Goal: Navigation & Orientation: Find specific page/section

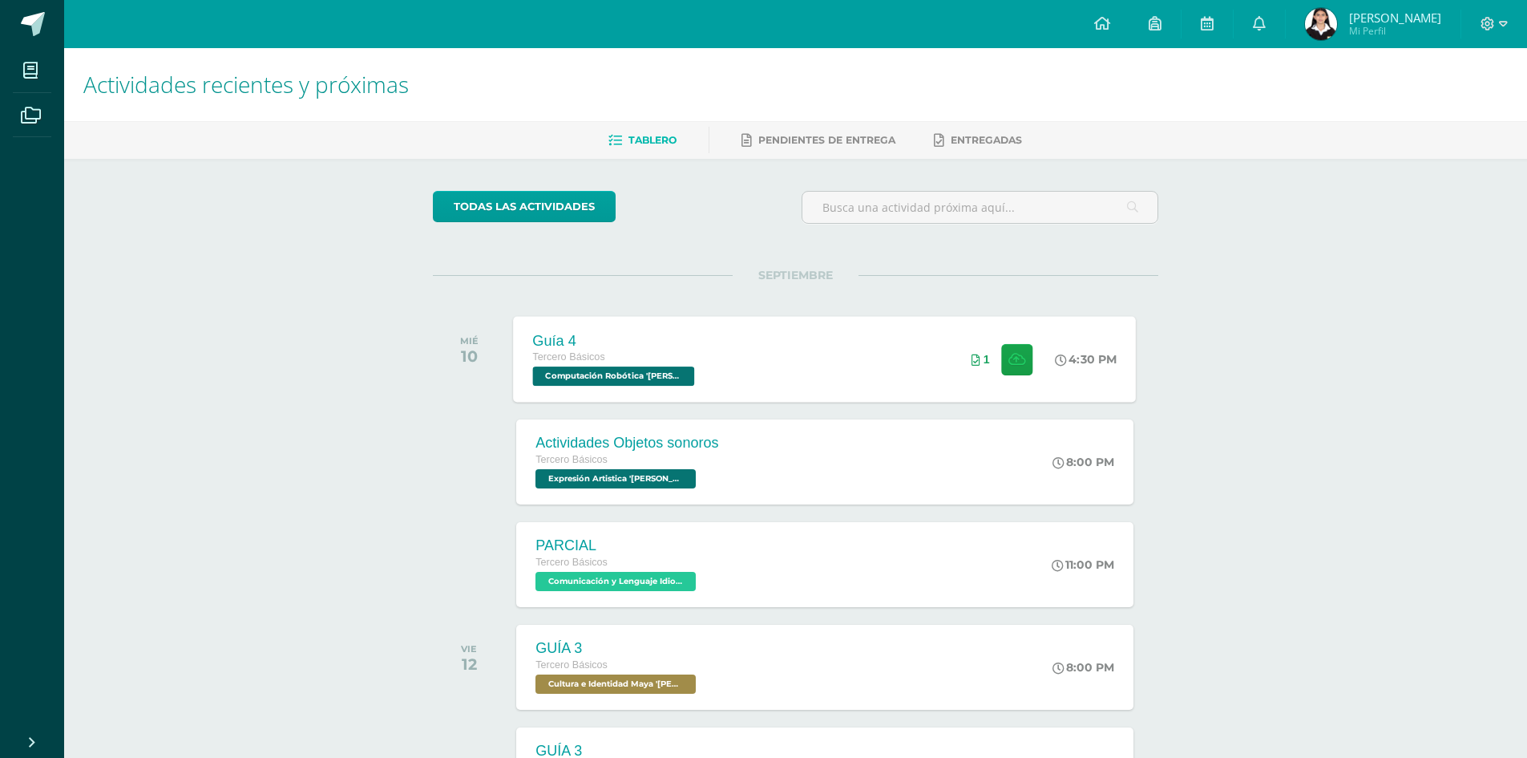
click at [643, 370] on span "Computación Robótica '[PERSON_NAME]'" at bounding box center [614, 375] width 162 height 19
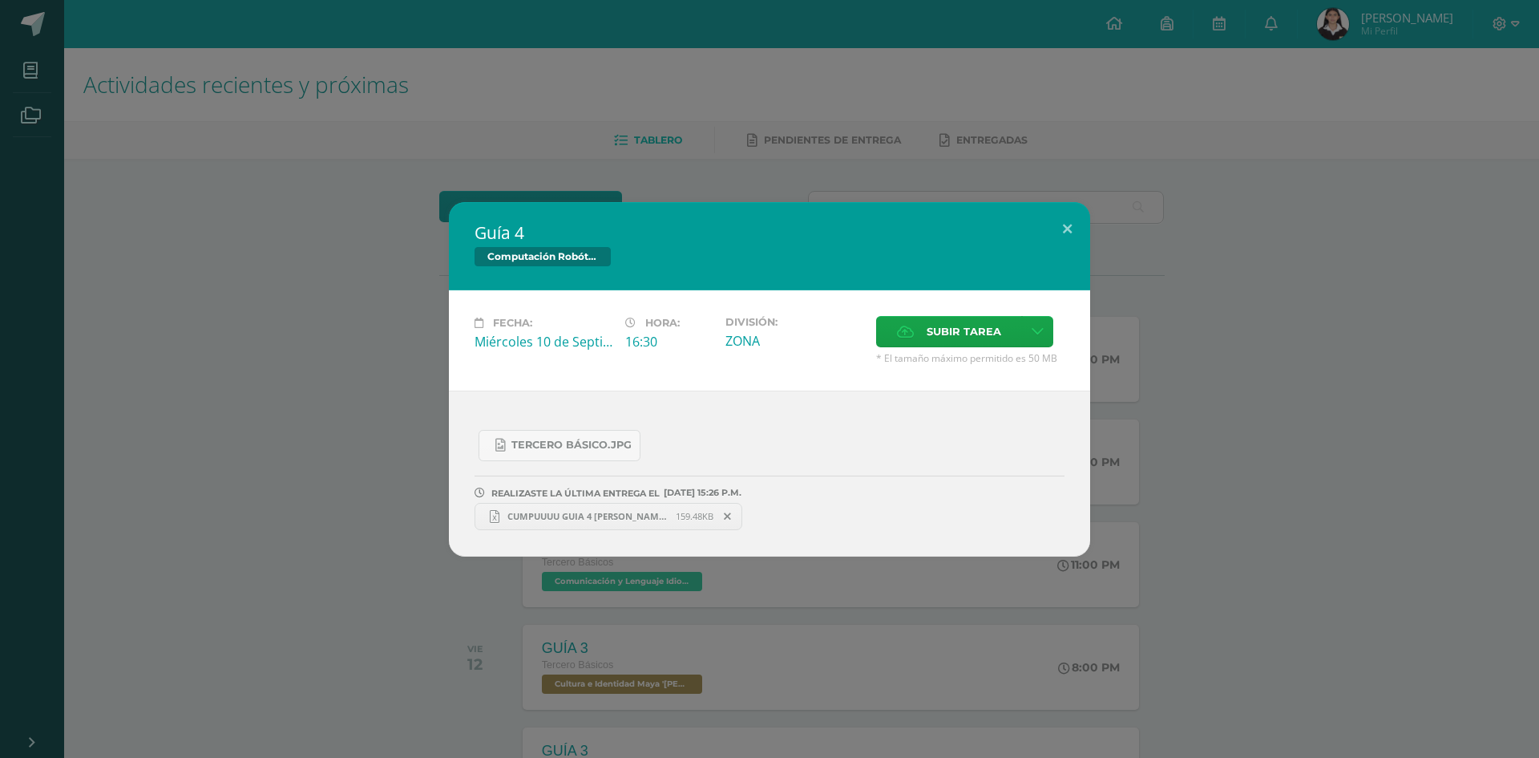
click at [398, 427] on div "Guía 4 Computación Robótica Fecha: Miércoles 10 de Septiembre Hora: 16:30 Divis…" at bounding box center [769, 379] width 1527 height 354
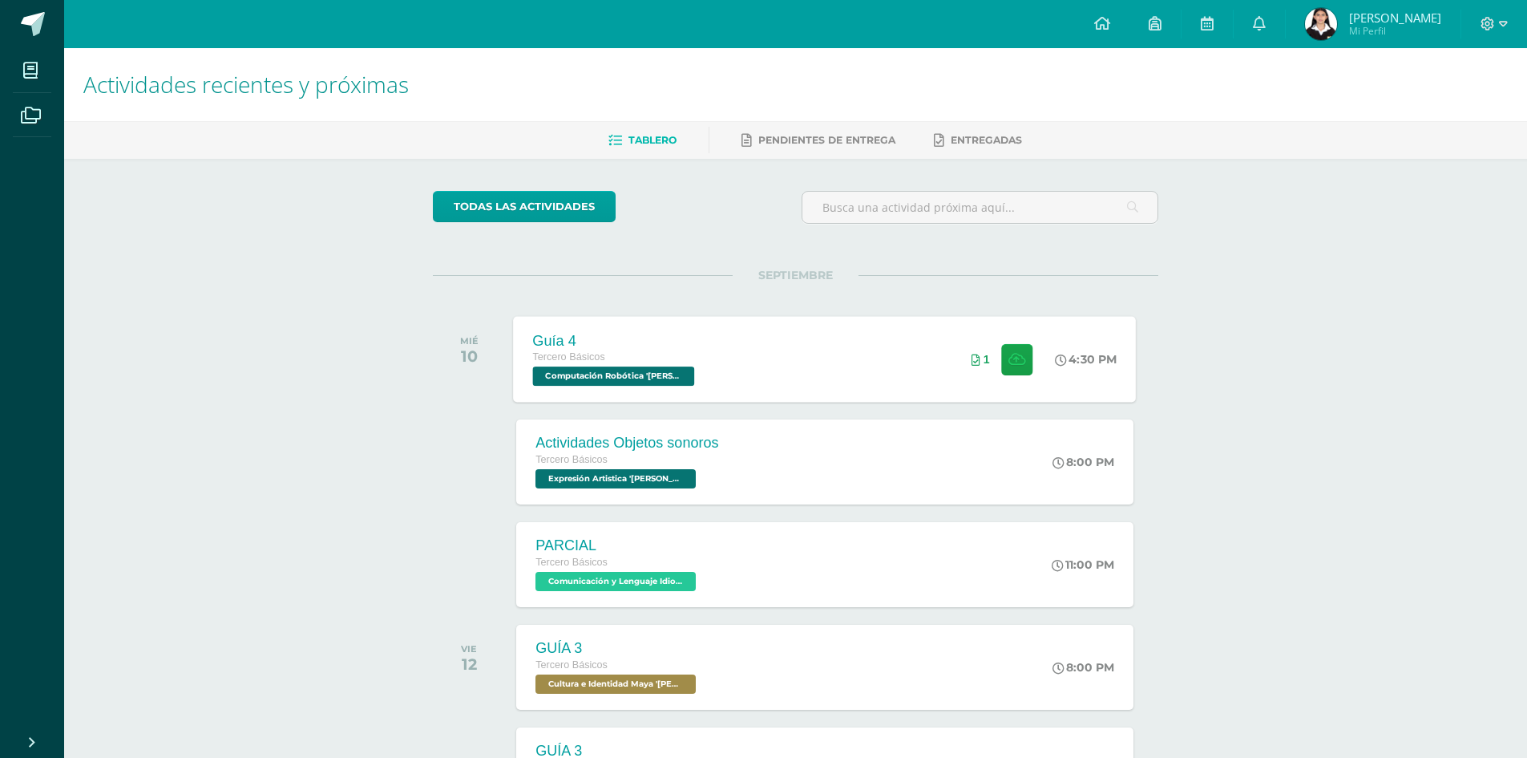
click at [685, 394] on div "Guía 4 Tercero Básicos Computación Robótica 'Arquimedes'" at bounding box center [616, 359] width 204 height 86
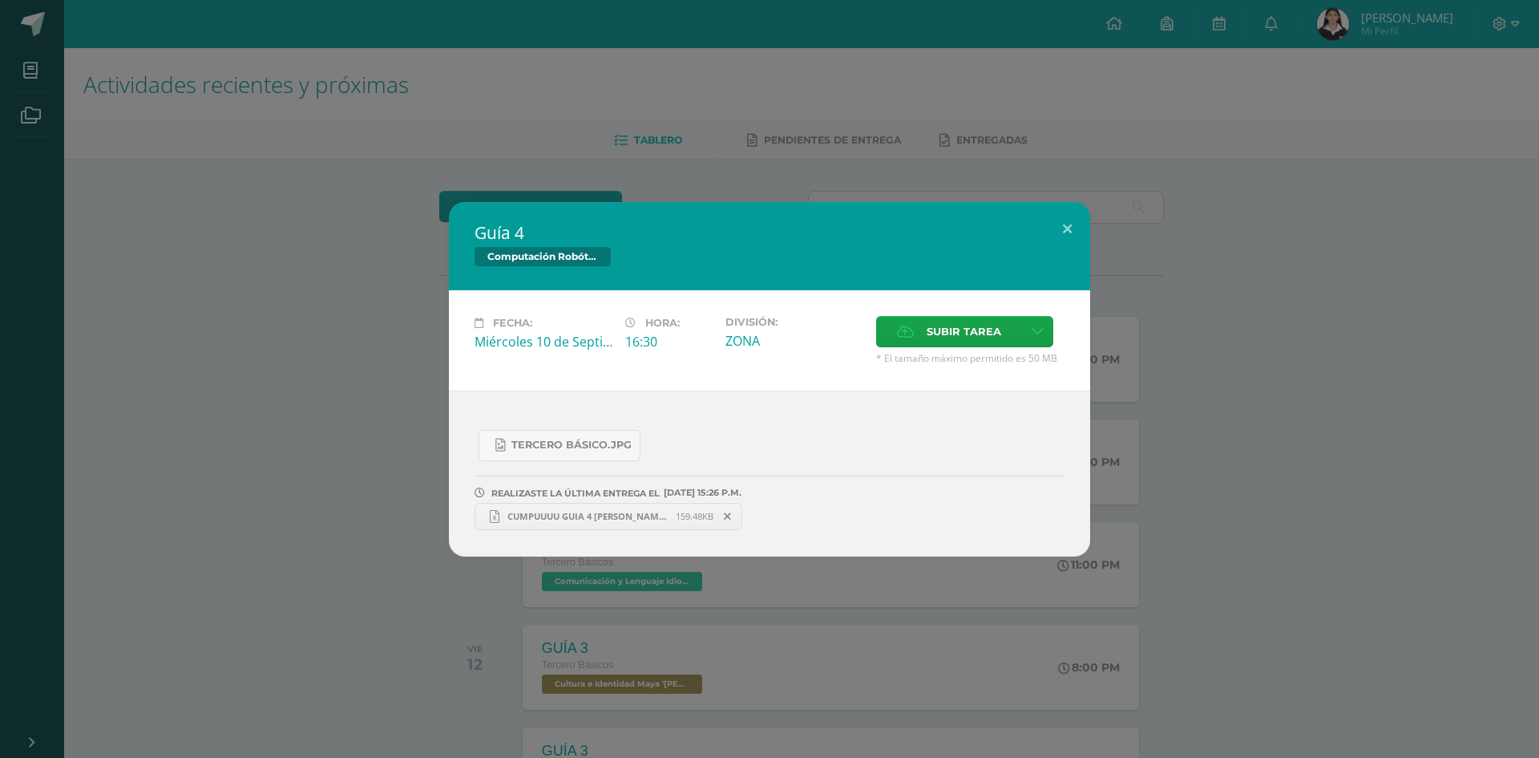
drag, startPoint x: 101, startPoint y: 428, endPoint x: 664, endPoint y: 193, distance: 609.9
click at [103, 424] on div "Guía 4 Computación Robótica Fecha: Miércoles 10 de Septiembre Hora: 16:30 Divis…" at bounding box center [769, 379] width 1527 height 354
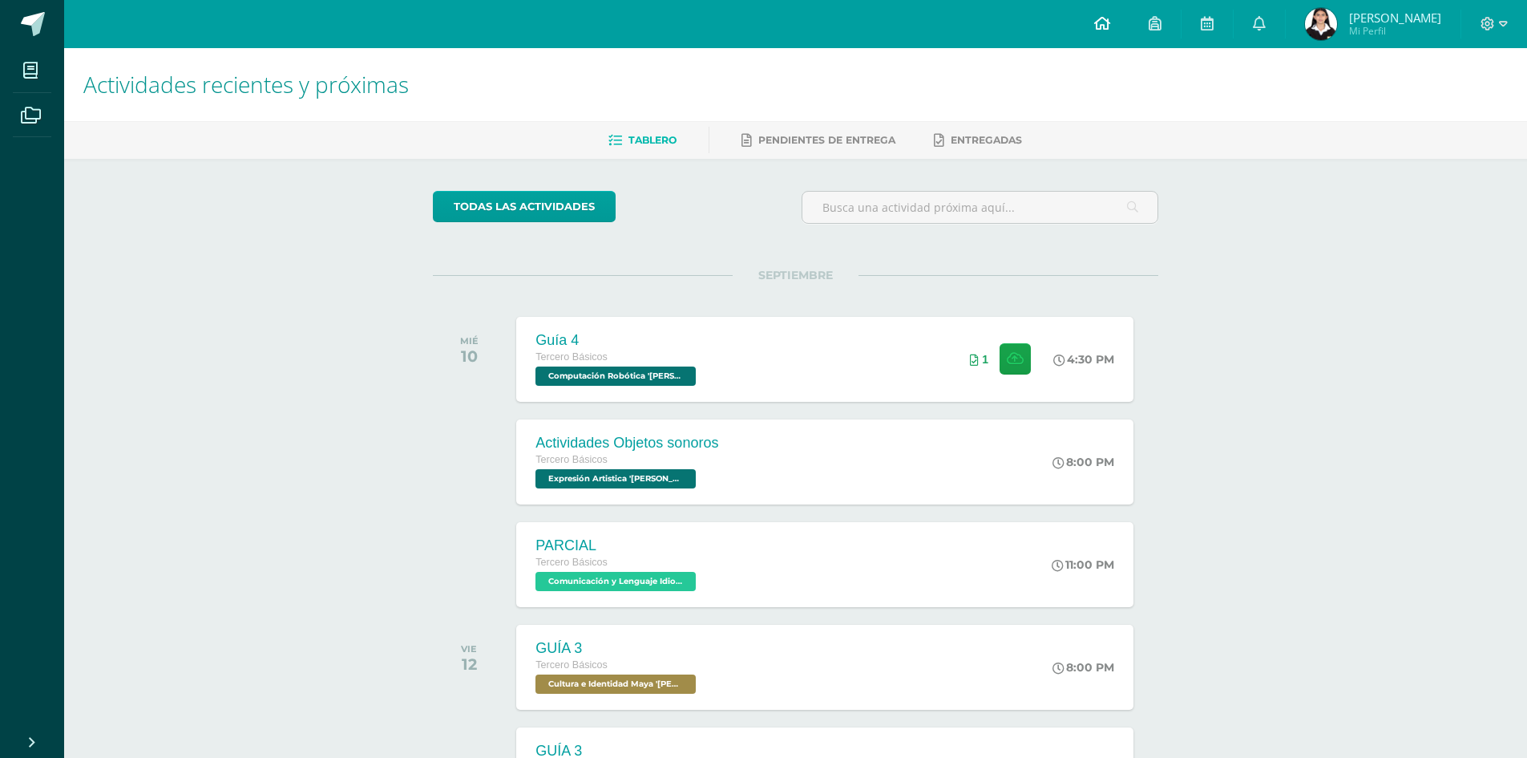
click at [1102, 27] on icon at bounding box center [1102, 23] width 16 height 14
